Goal: Task Accomplishment & Management: Manage account settings

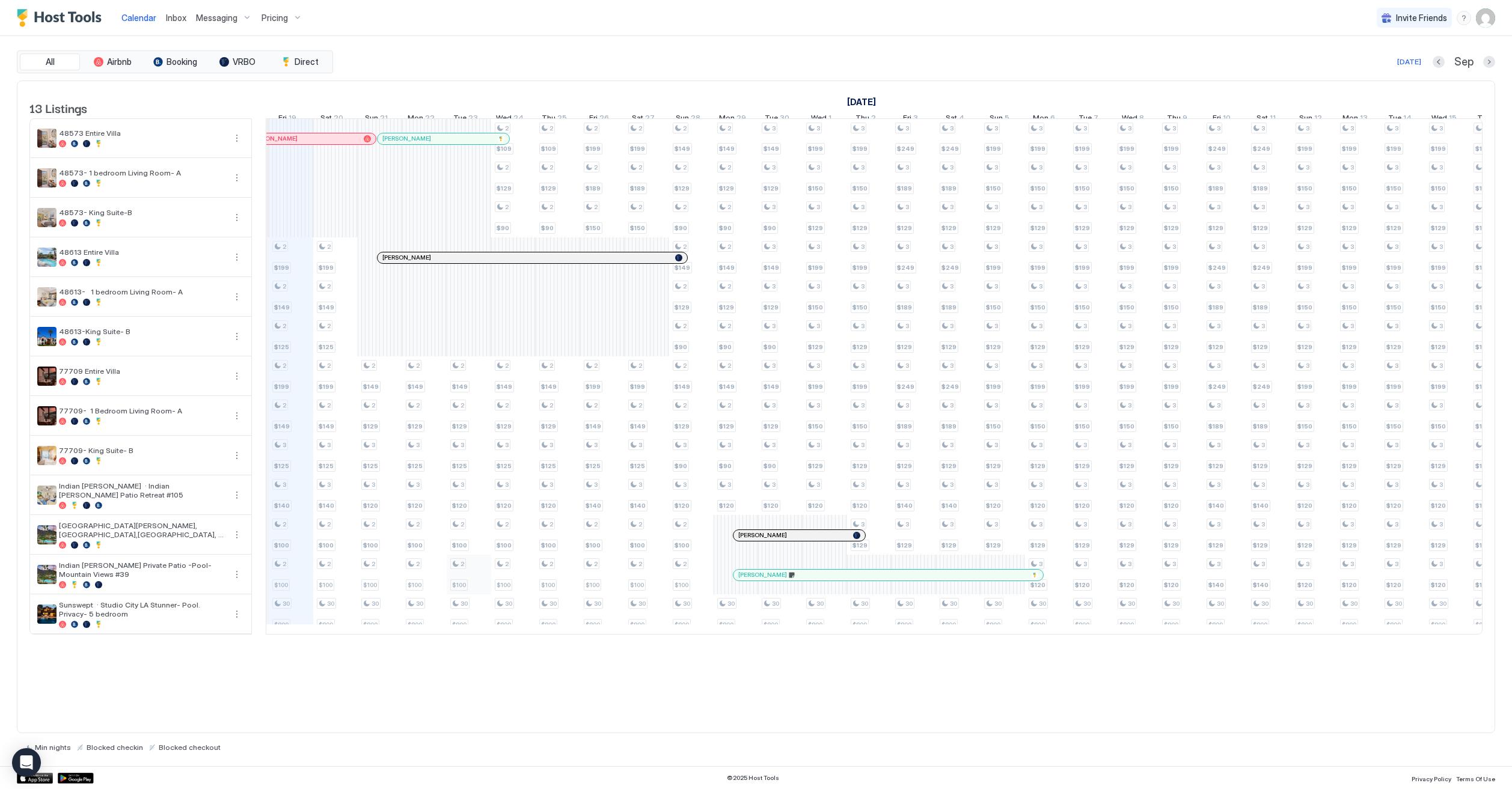
scroll to position [0, 665]
click at [230, 541] on button "More options" at bounding box center [237, 535] width 15 height 15
click at [265, 18] on div at bounding box center [756, 394] width 1512 height 789
click at [288, 19] on div "Pricing" at bounding box center [281, 18] width 50 height 21
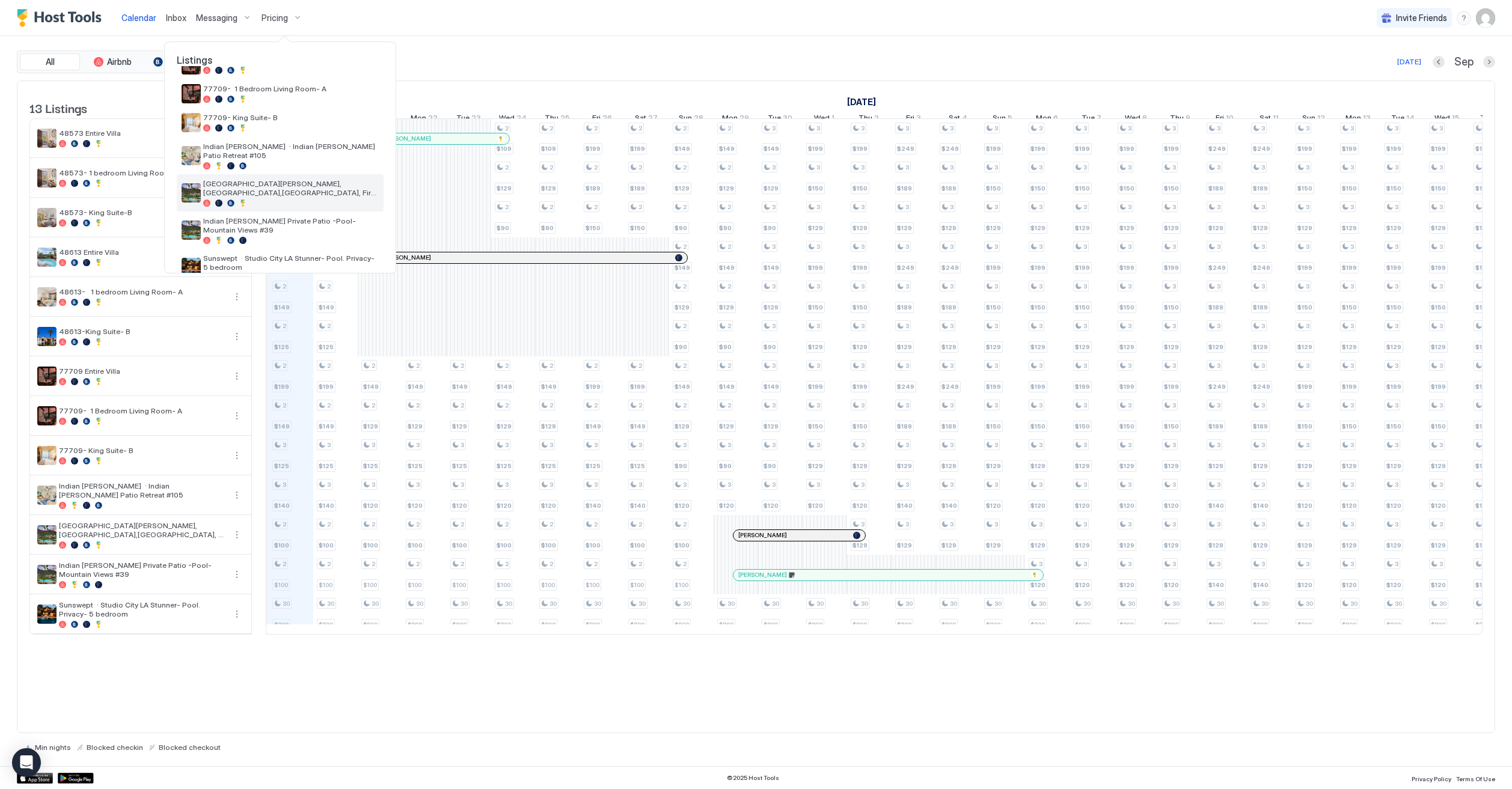
scroll to position [229, 0]
click at [281, 217] on span "Indian [PERSON_NAME] Private Patio -Pool- Mountain Views #39" at bounding box center [291, 226] width 176 height 18
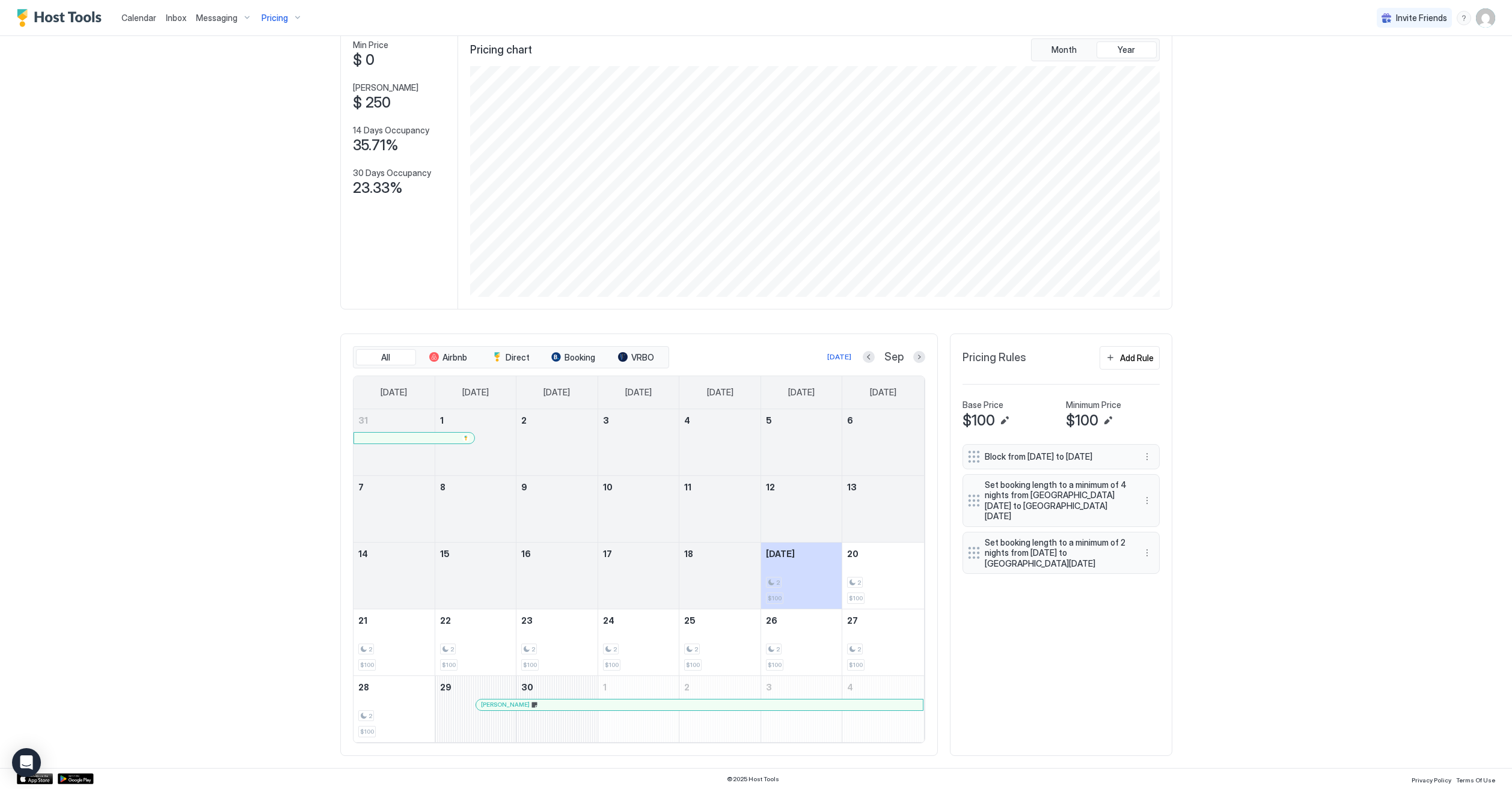
scroll to position [69, 0]
click at [1146, 546] on button "More options" at bounding box center [1147, 554] width 15 height 15
click at [1166, 604] on span "Delete" at bounding box center [1169, 602] width 22 height 9
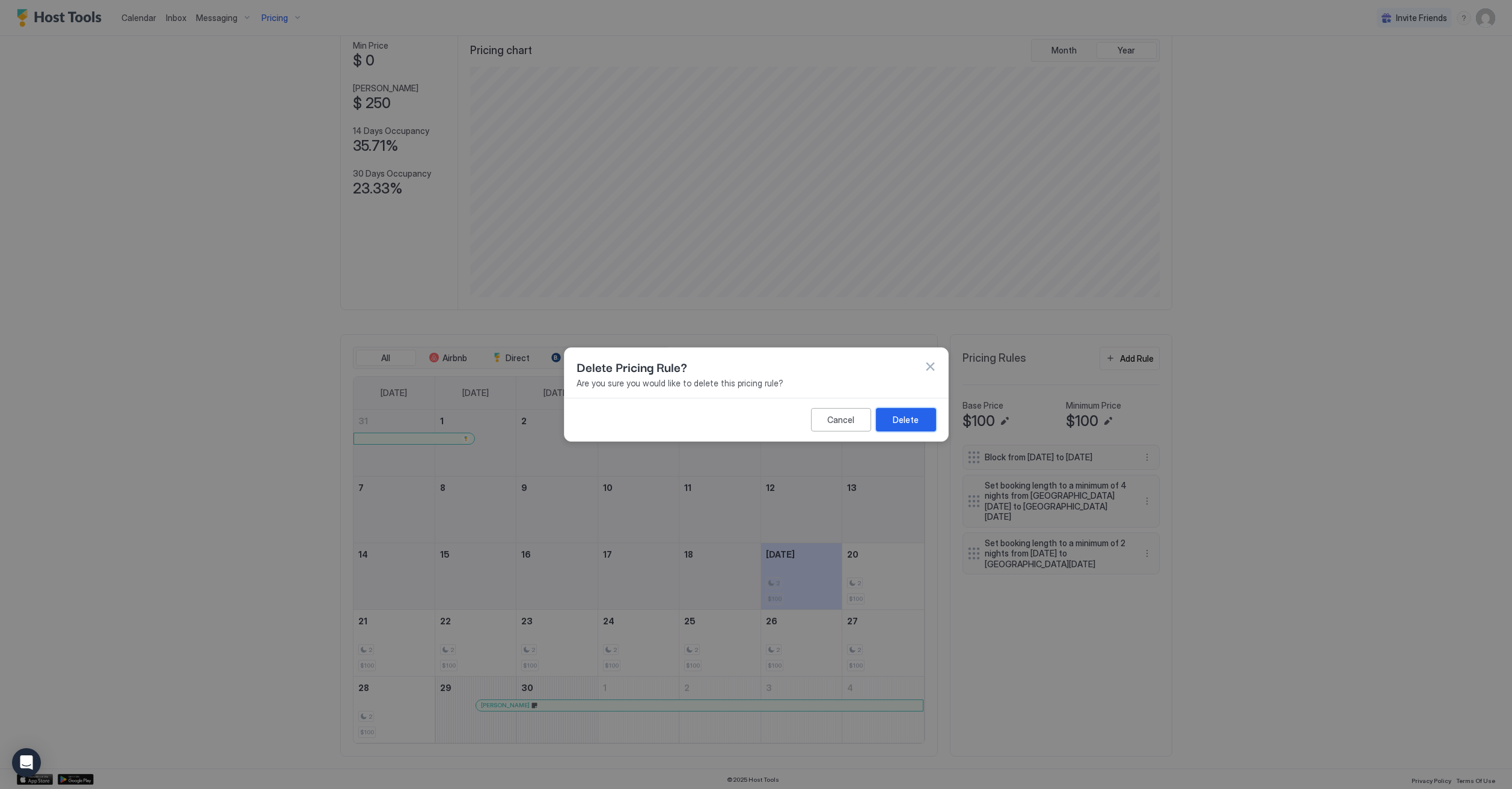
click at [918, 423] on div "Delete" at bounding box center [906, 419] width 26 height 13
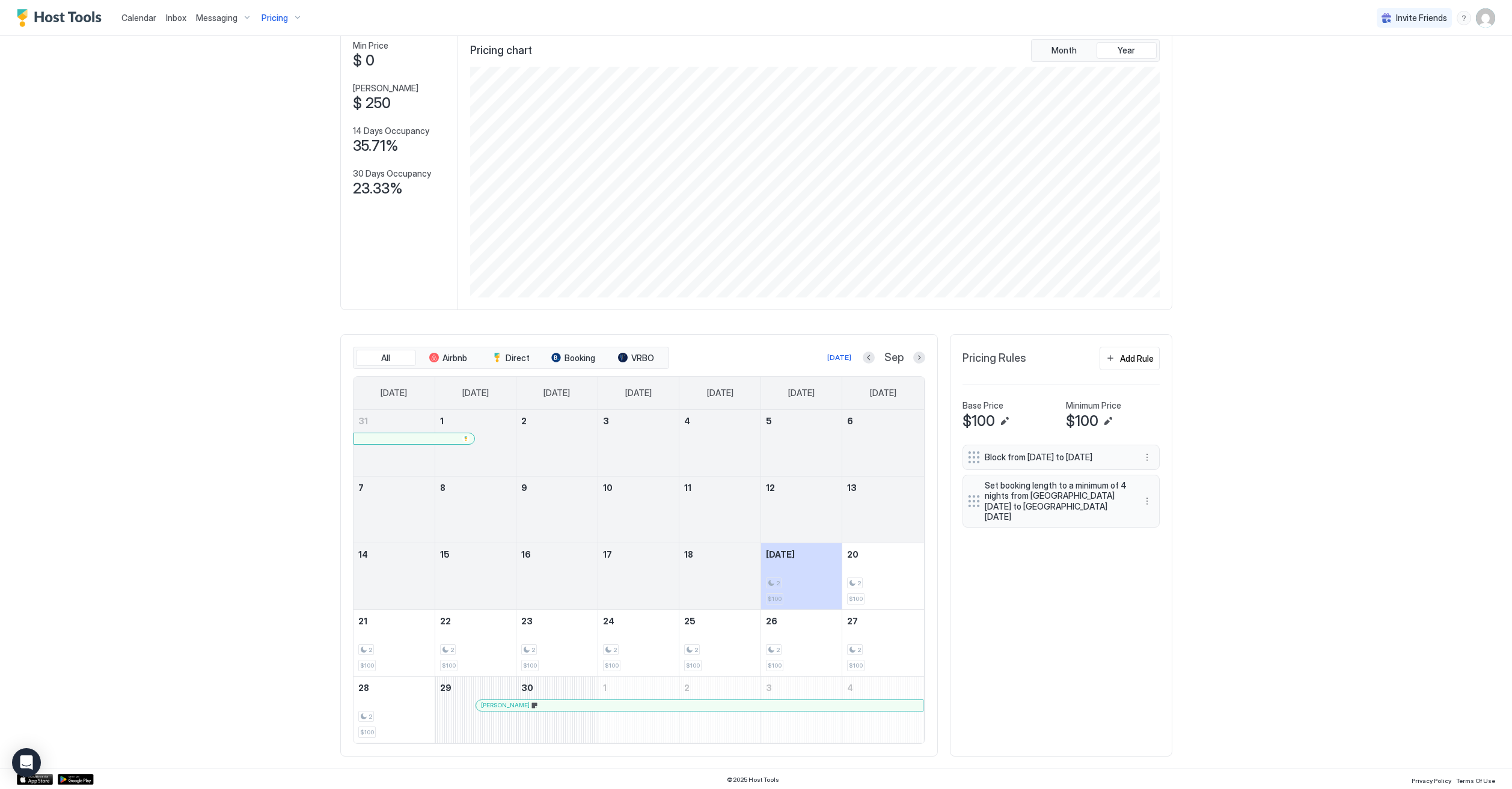
click at [1483, 20] on img "User profile" at bounding box center [1485, 18] width 19 height 19
click at [1445, 64] on div "Settings" at bounding box center [1418, 67] width 153 height 21
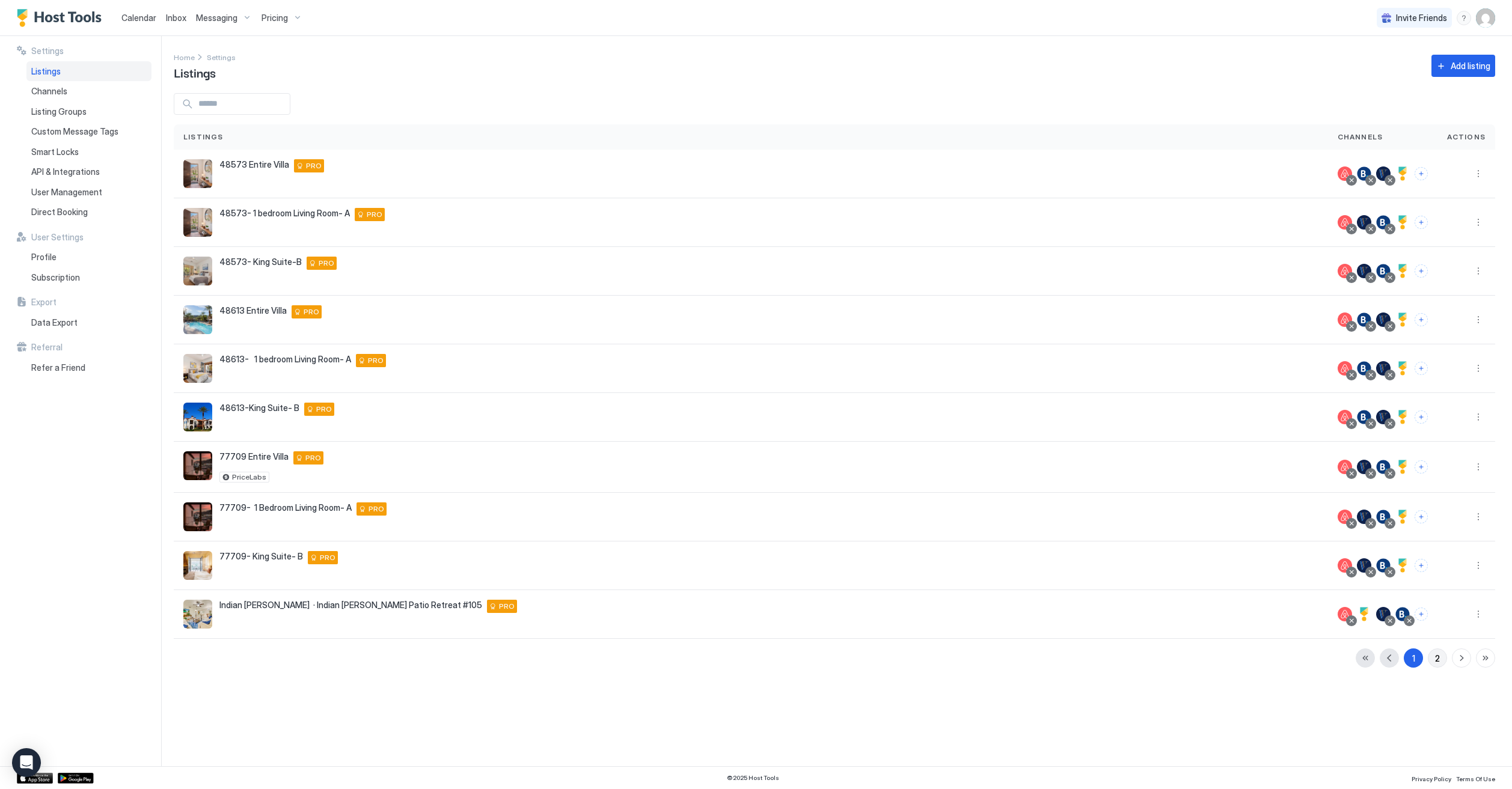
click at [1435, 659] on div "2" at bounding box center [1438, 658] width 5 height 13
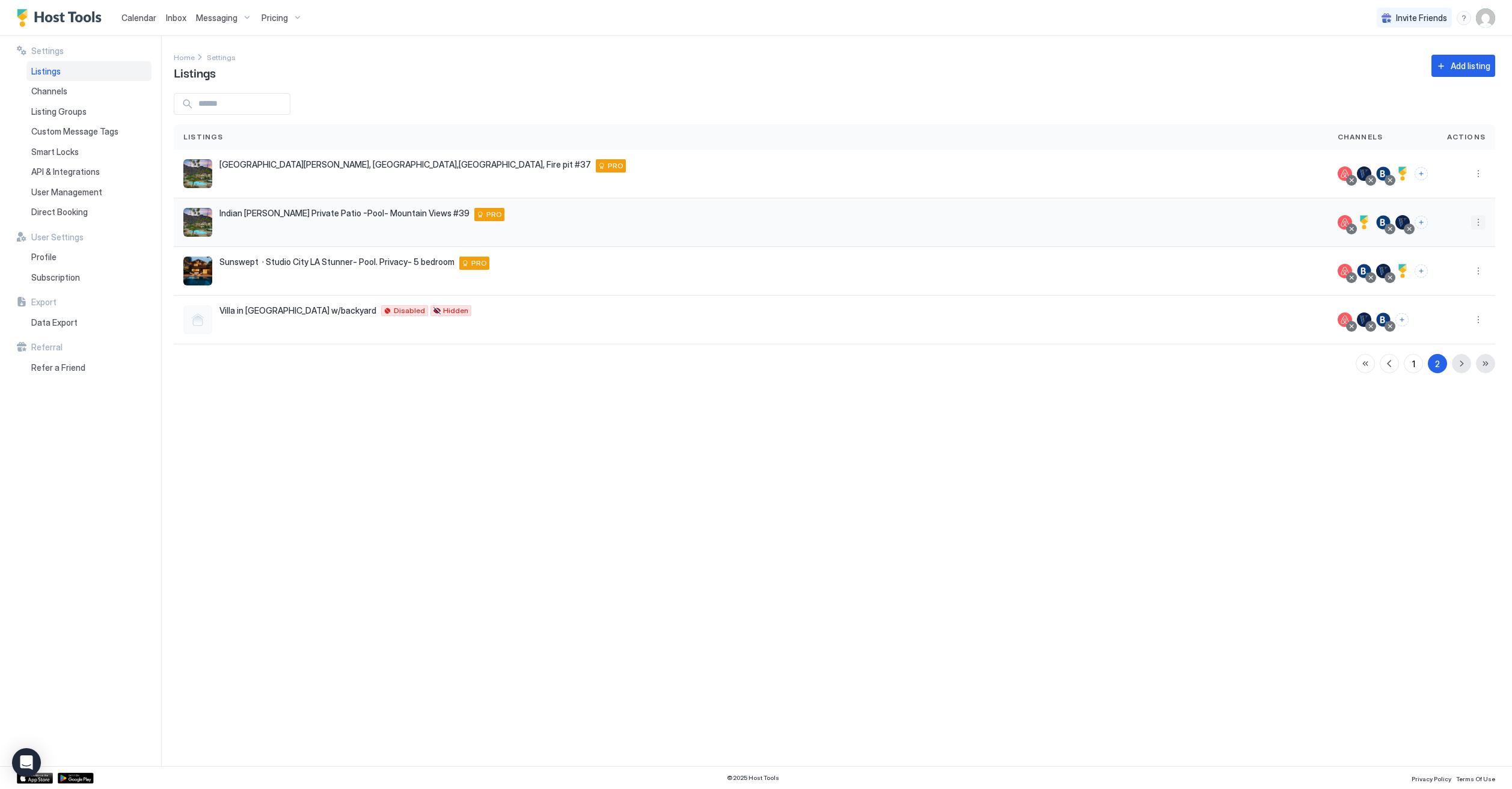
click at [1475, 222] on button "More options" at bounding box center [1478, 223] width 15 height 15
click at [1454, 278] on span "Listing Settings" at bounding box center [1451, 278] width 53 height 9
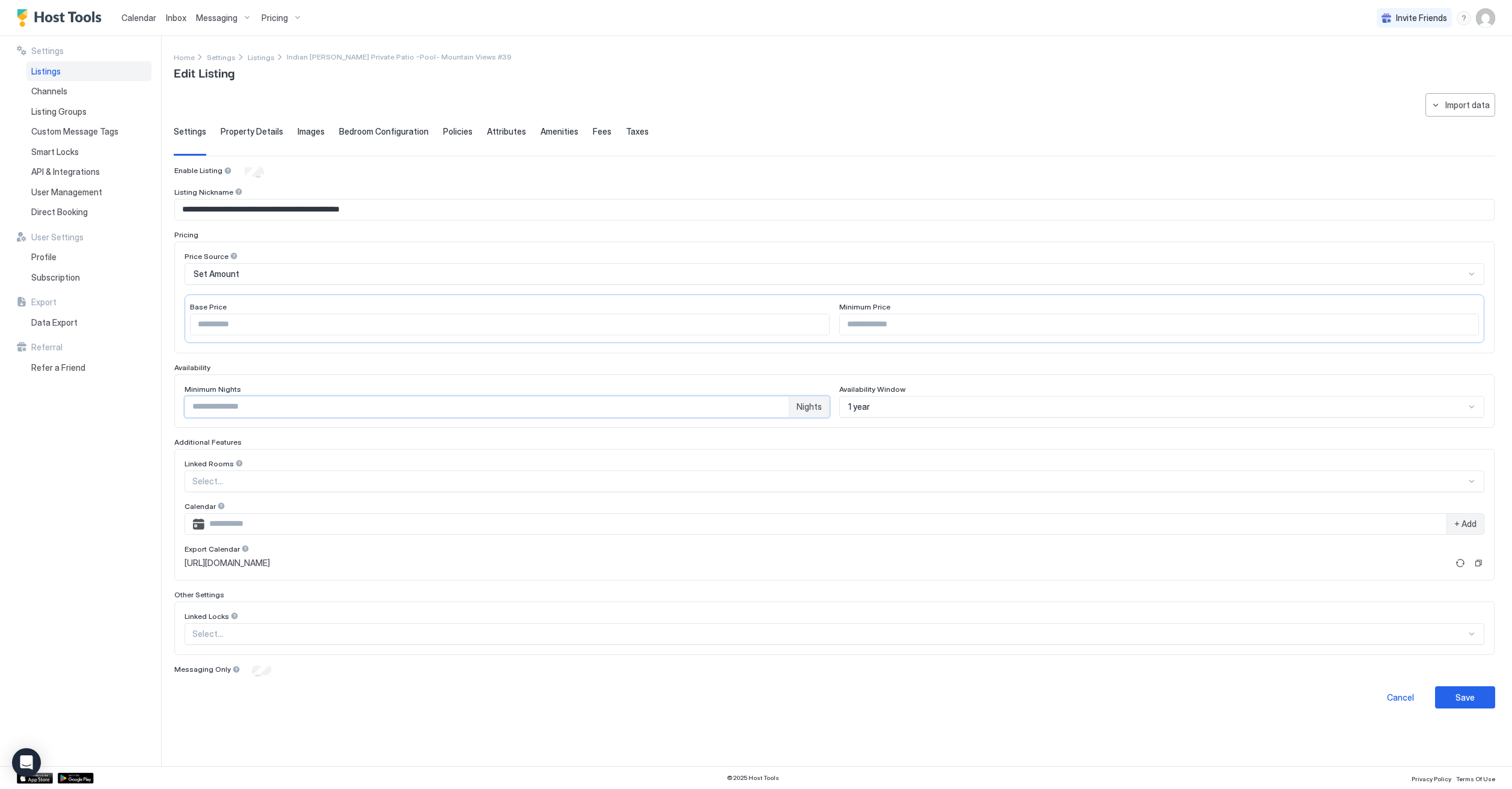
drag, startPoint x: 240, startPoint y: 406, endPoint x: 150, endPoint y: 399, distance: 90.3
click at [150, 399] on div "**********" at bounding box center [756, 401] width 1512 height 730
type input "*"
click at [1465, 696] on div "Save" at bounding box center [1465, 697] width 19 height 13
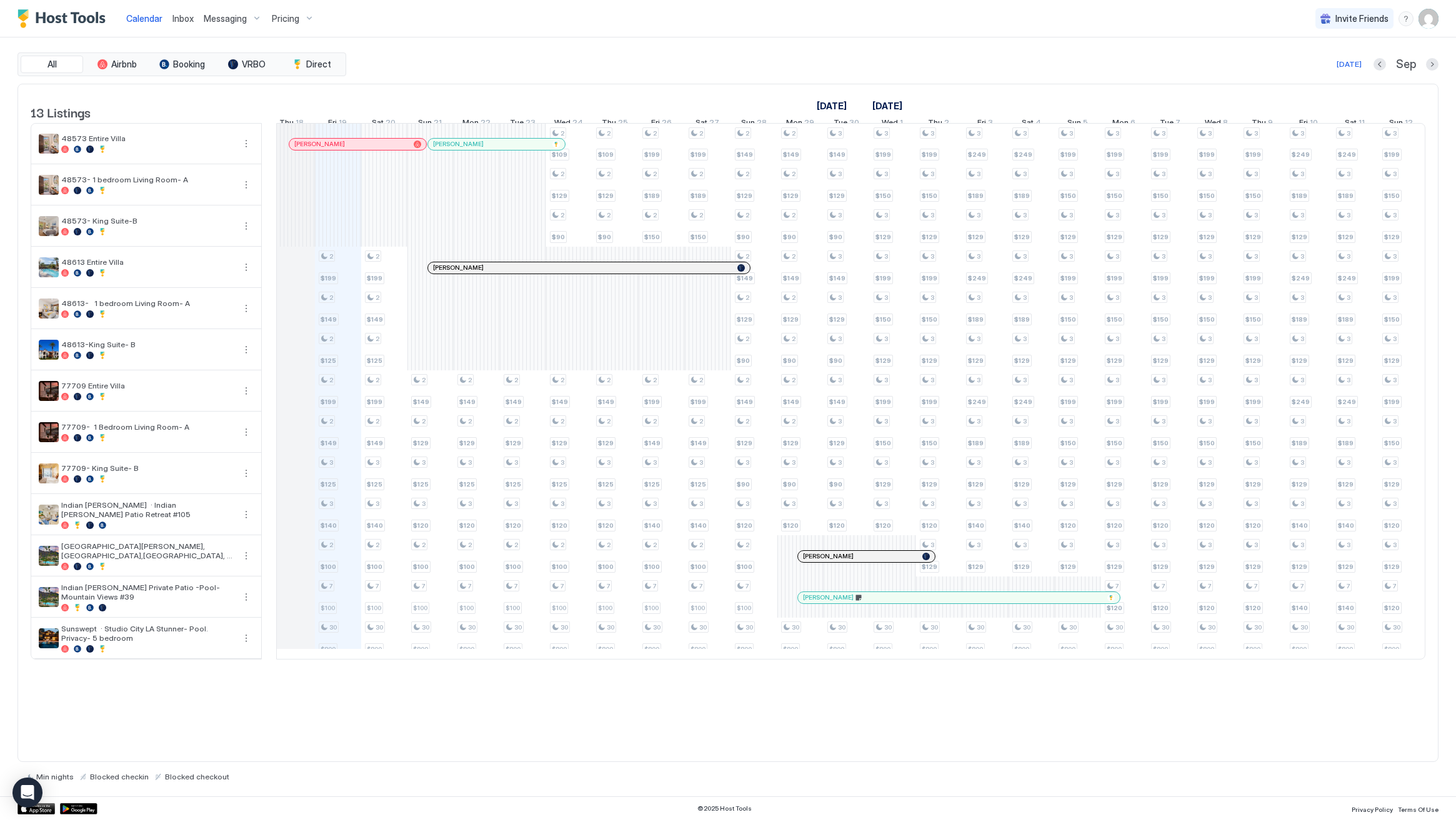
click at [465, 273] on div "[PERSON_NAME]" at bounding box center [588, 268] width 322 height 11
